Goal: Communication & Community: Answer question/provide support

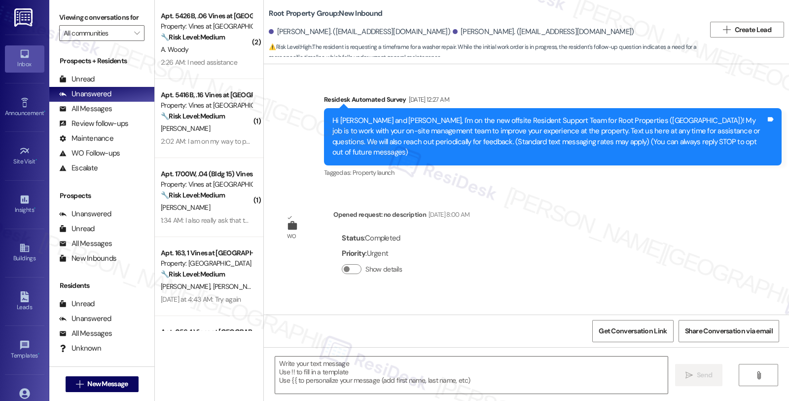
scroll to position [3183, 0]
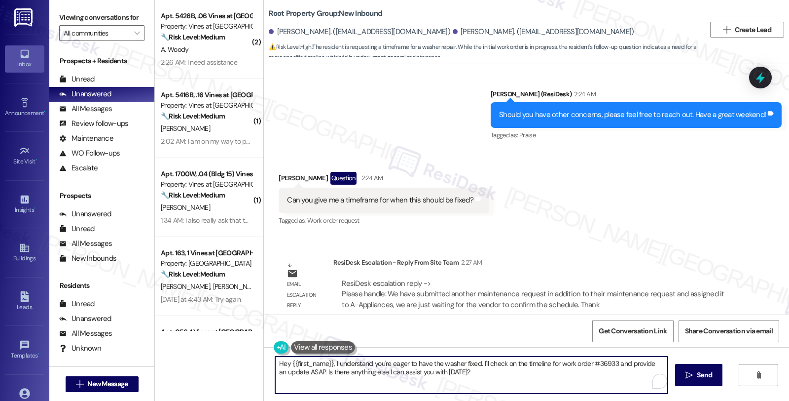
drag, startPoint x: 502, startPoint y: 377, endPoint x: 267, endPoint y: 359, distance: 235.5
click at [275, 359] on div "Hey {{first_name}}, I understand you're eager to have the washer fixed. I'll ch…" at bounding box center [472, 375] width 394 height 38
paste textarea "We have submitted another maintenance request in addition to their maintenance …"
click at [275, 362] on textarea "We have submitted another maintenance request in addition to their maintenance …" at bounding box center [471, 374] width 393 height 37
click at [461, 363] on textarea "We have submitted another maintenance request in addition to their maintenance …" at bounding box center [471, 374] width 393 height 37
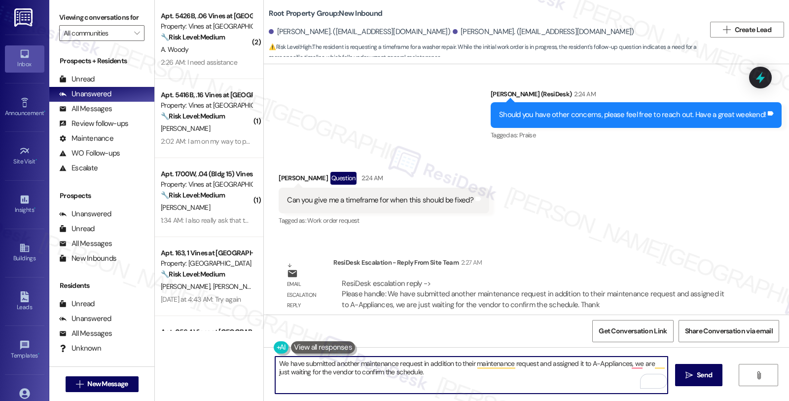
click at [461, 363] on textarea "We have submitted another maintenance request in addition to their maintenance …" at bounding box center [471, 374] width 393 height 37
click at [426, 375] on textarea "We have submitted another maintenance request in addition to your maintenance r…" at bounding box center [471, 374] width 393 height 37
type textarea "We have submitted another maintenance request in addition to your maintenance r…"
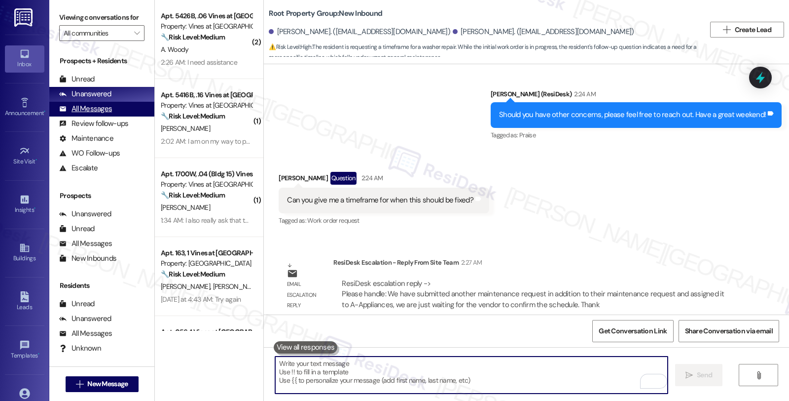
click at [97, 114] on div "All Messages" at bounding box center [85, 109] width 53 height 10
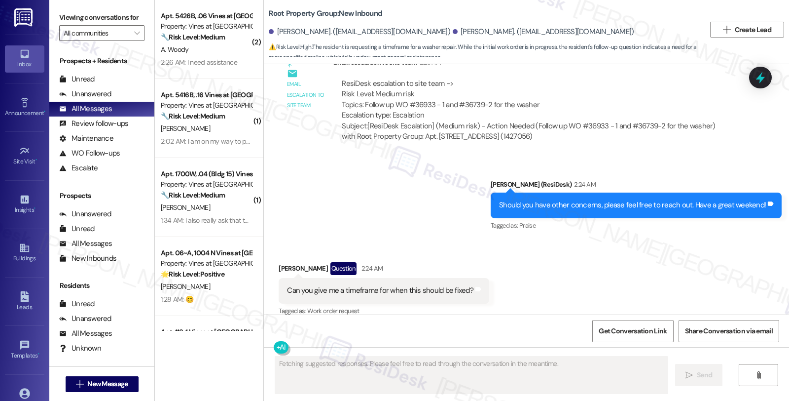
scroll to position [3276, 0]
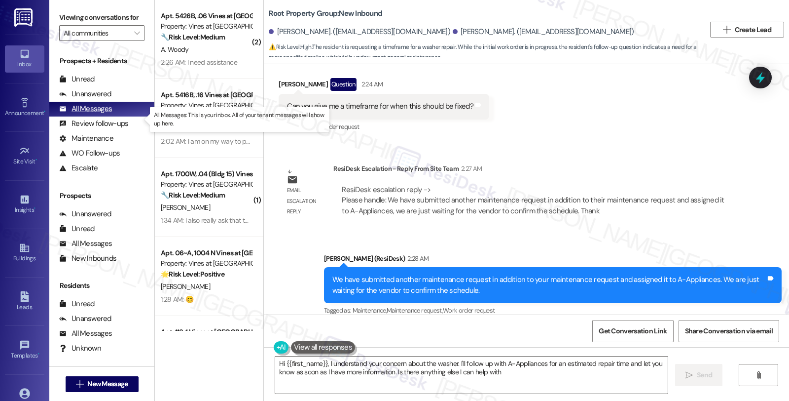
type textarea "Hi {{first_name}}, I understand your concern about the washer. I'll follow up w…"
click at [120, 111] on div "All Messages (undefined)" at bounding box center [101, 109] width 105 height 15
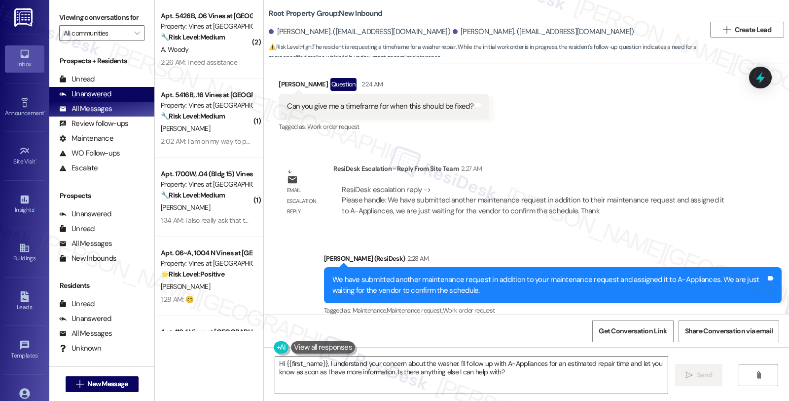
click at [100, 99] on div "Unanswered" at bounding box center [85, 94] width 52 height 10
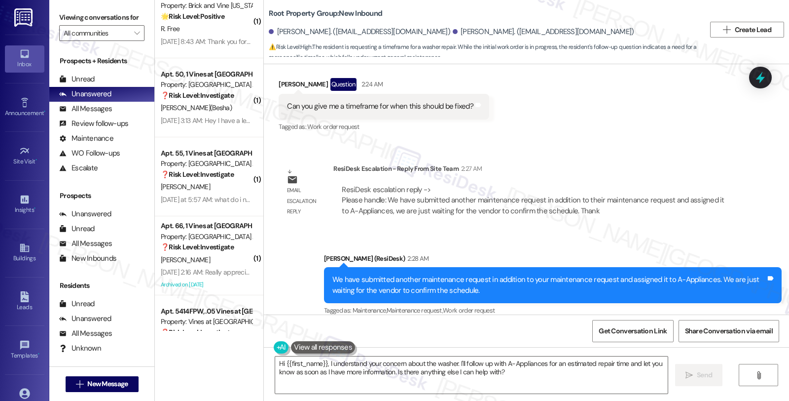
scroll to position [1643, 0]
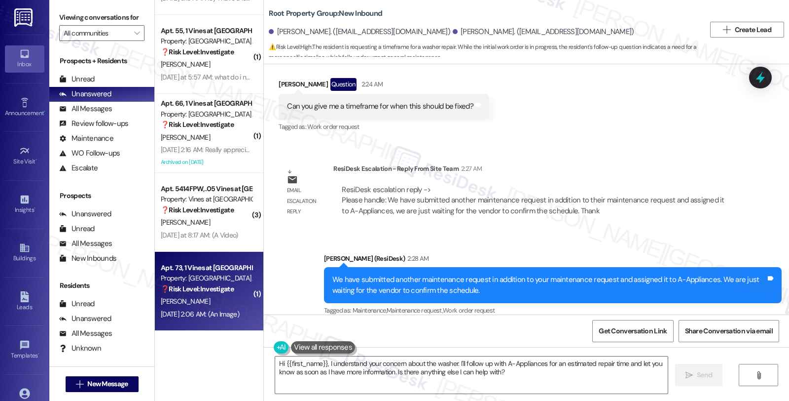
click at [229, 280] on div "Property: [GEOGRAPHIC_DATA] Apts" at bounding box center [206, 278] width 91 height 10
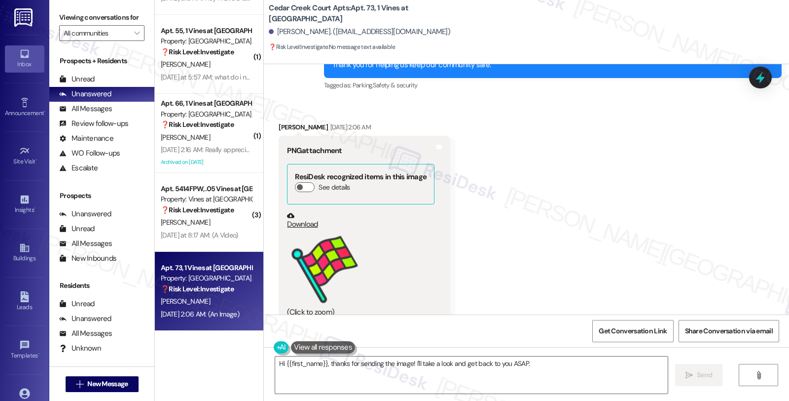
scroll to position [3780, 0]
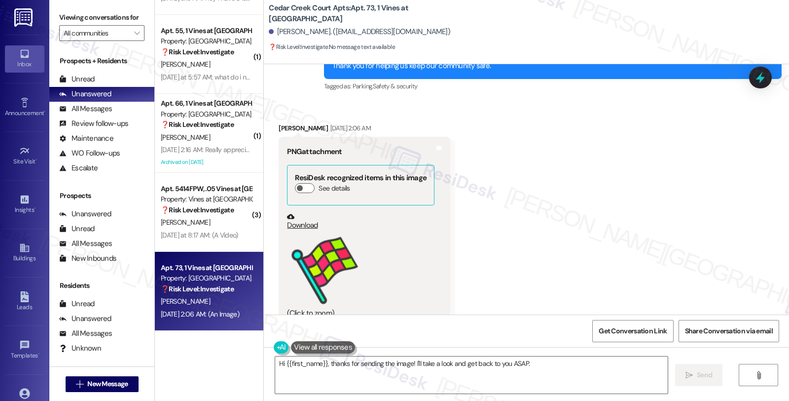
click at [274, 120] on div "Received via SMS [PERSON_NAME] [DATE] 2:06 AM PNG attachment ResiDesk recognize…" at bounding box center [364, 224] width 186 height 218
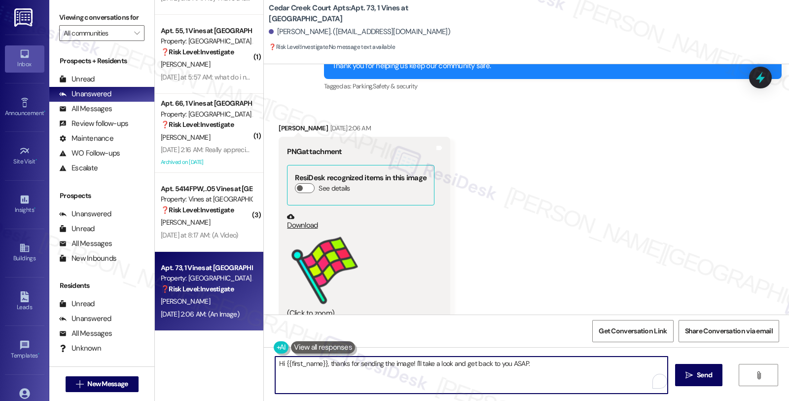
drag, startPoint x: 408, startPoint y: 363, endPoint x: 585, endPoint y: 364, distance: 176.1
click at [585, 364] on textarea "Hi {{first_name}}, thanks for sending the image! I'll take a look and get back …" at bounding box center [471, 374] width 393 height 37
click at [349, 371] on textarea "Hi {{first_name}}, thanks for sending the image! Just checking in to see how yo…" at bounding box center [471, 374] width 393 height 37
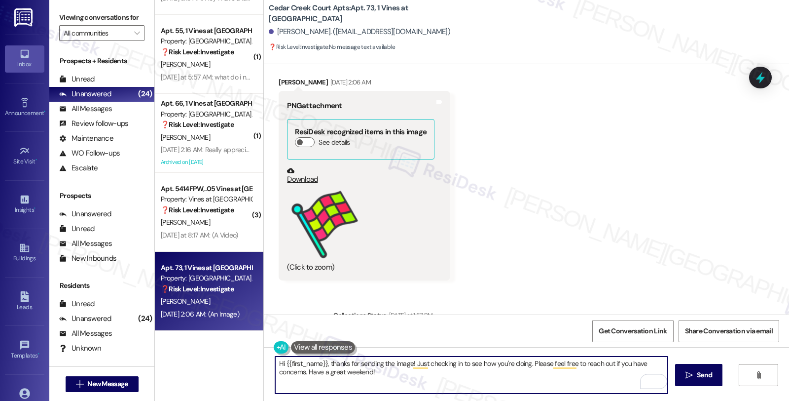
scroll to position [3889, 0]
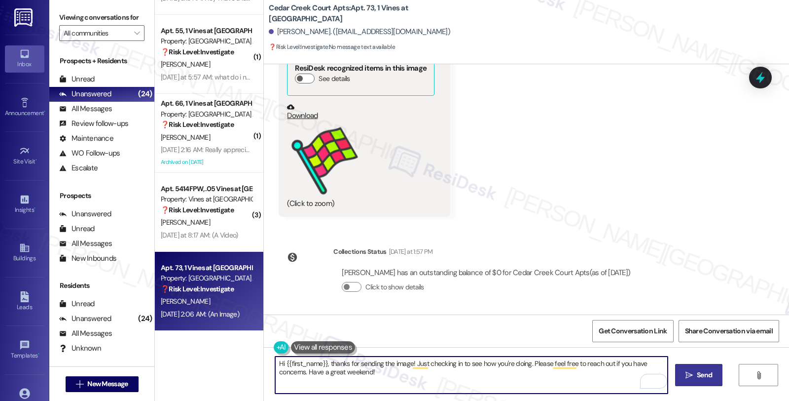
type textarea "Hi {{first_name}}, thanks for sending the image! Just checking in to see how yo…"
click at [698, 376] on span "Send" at bounding box center [704, 375] width 15 height 10
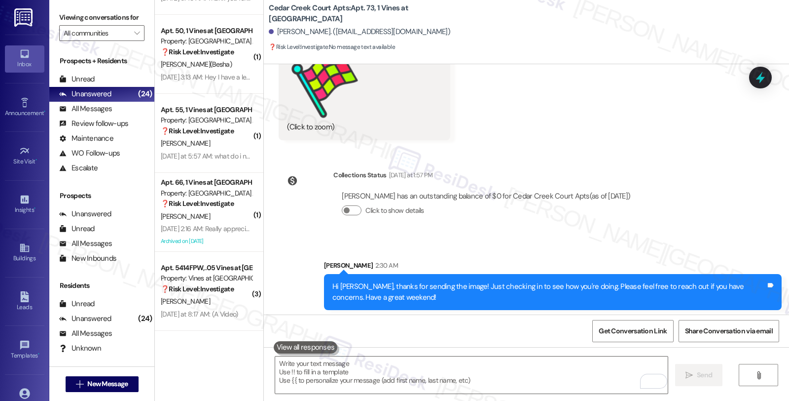
scroll to position [3969, 0]
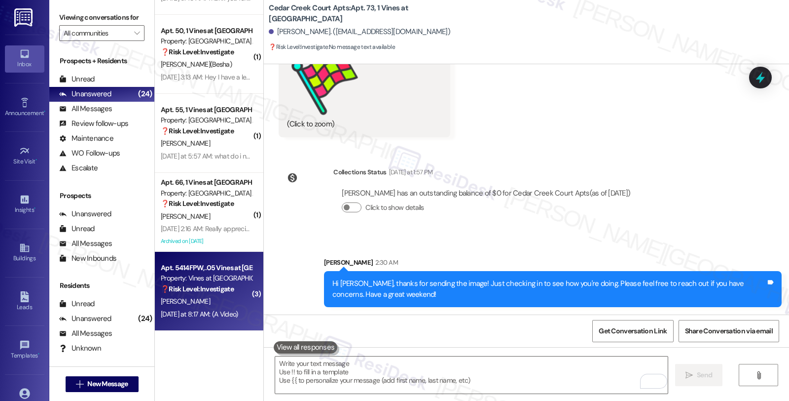
click at [196, 282] on div "Property: Vines at [GEOGRAPHIC_DATA]" at bounding box center [206, 278] width 91 height 10
type textarea "Fetching suggested responses. Please feel free to read through the conversation…"
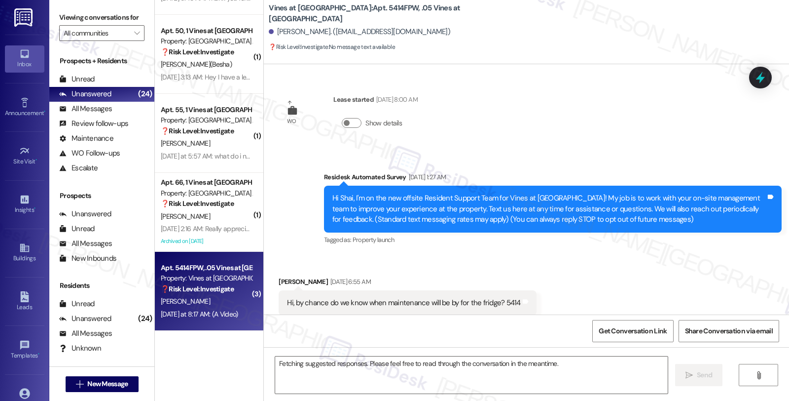
scroll to position [27311, 0]
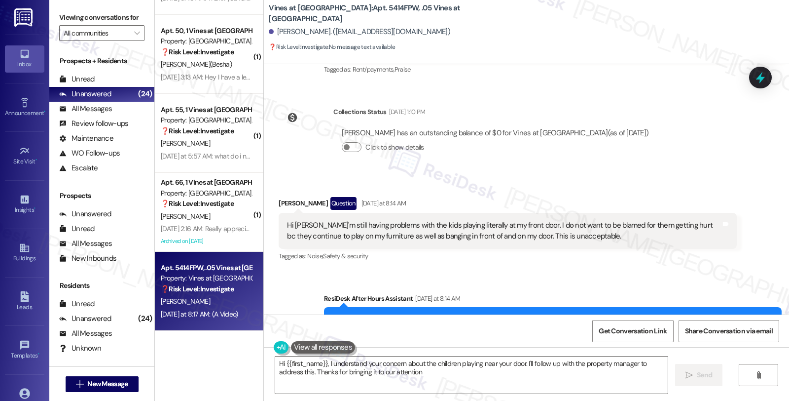
type textarea "Hi {{first_name}}, I understand your concern about the children playing near yo…"
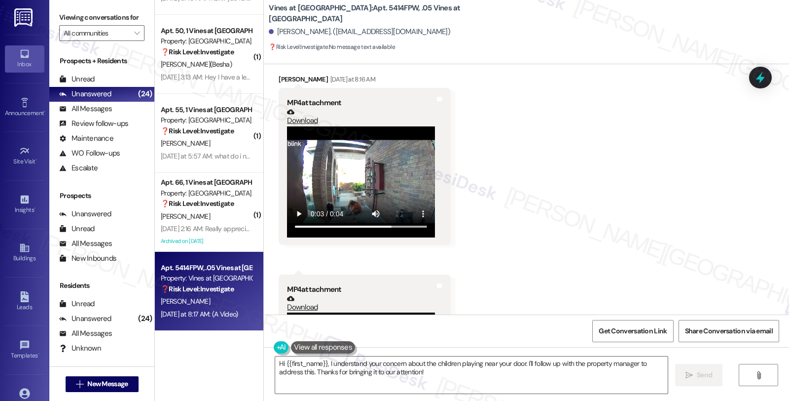
scroll to position [27439, 0]
